Goal: Information Seeking & Learning: Learn about a topic

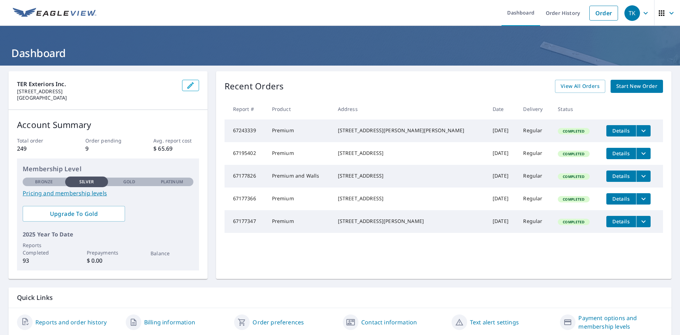
click at [543, 17] on icon "button" at bounding box center [661, 13] width 8 height 8
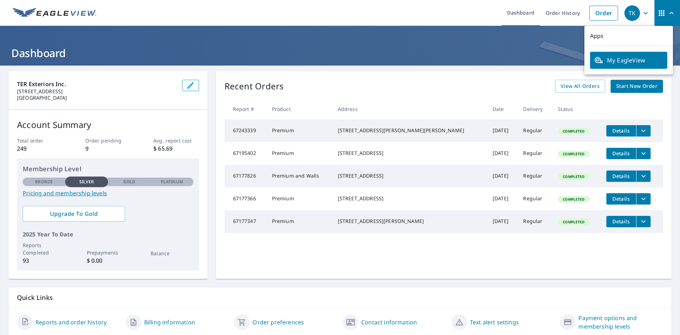
click at [543, 17] on icon "button" at bounding box center [661, 13] width 8 height 8
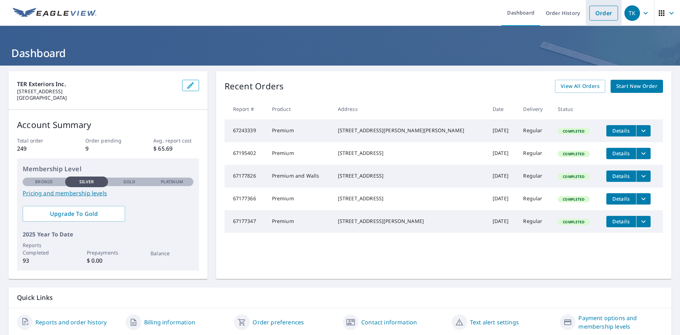
click at [543, 16] on link "Order" at bounding box center [603, 13] width 29 height 15
click at [78, 194] on link "Pricing and membership levels" at bounding box center [108, 193] width 171 height 8
click at [85, 192] on link "Pricing and membership levels" at bounding box center [108, 193] width 171 height 8
click at [52, 190] on link "Pricing and membership levels" at bounding box center [108, 193] width 171 height 8
click at [82, 195] on link "Pricing and membership levels" at bounding box center [108, 193] width 171 height 8
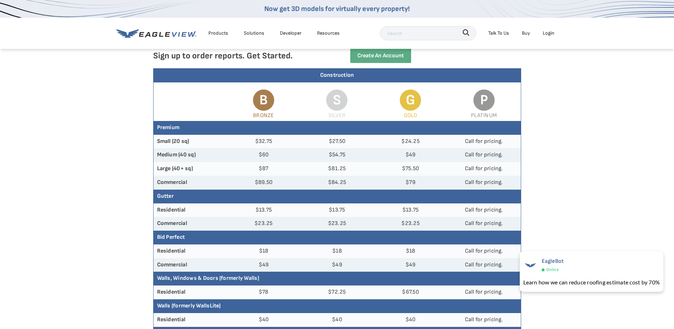
scroll to position [35, 0]
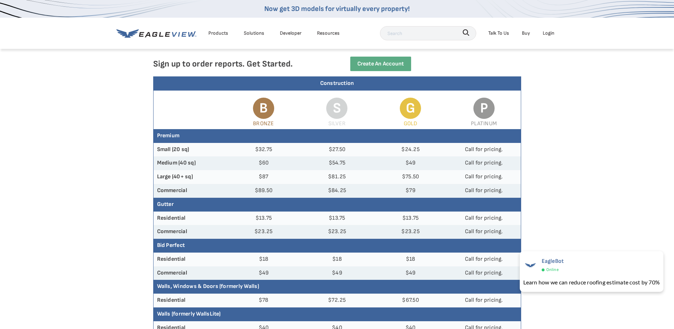
scroll to position [71, 0]
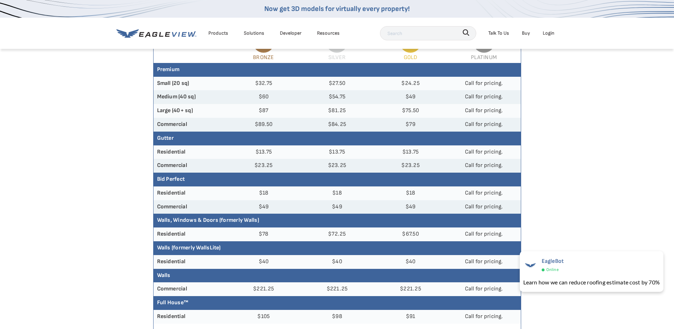
scroll to position [142, 0]
